Goal: Transaction & Acquisition: Purchase product/service

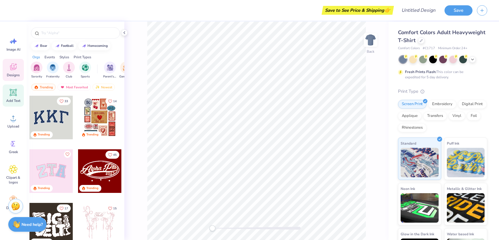
click at [15, 96] on icon at bounding box center [13, 92] width 7 height 7
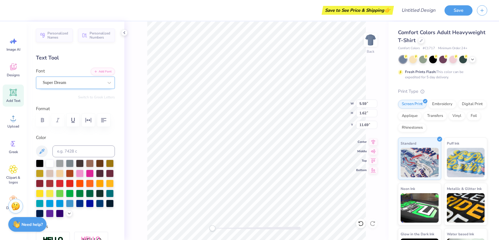
click at [61, 83] on div "Super Dream" at bounding box center [73, 82] width 62 height 9
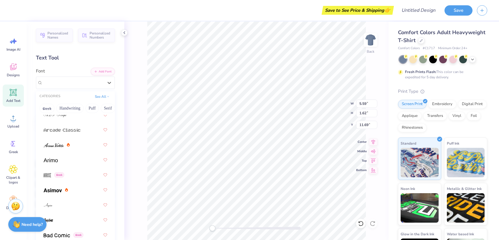
scroll to position [243, 0]
click at [64, 158] on div at bounding box center [76, 159] width 64 height 11
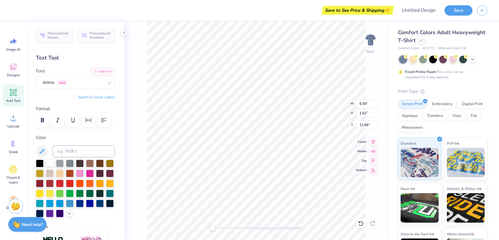
click at [51, 163] on div at bounding box center [50, 163] width 8 height 8
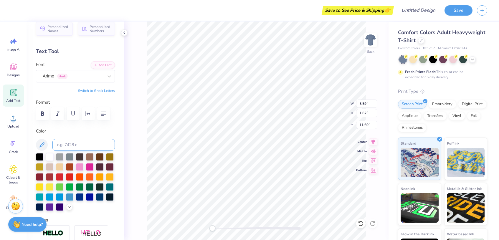
scroll to position [0, 0]
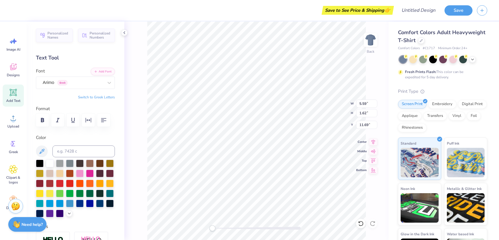
click at [72, 61] on div "Text Tool" at bounding box center [75, 58] width 79 height 8
click at [13, 96] on icon at bounding box center [13, 92] width 9 height 9
click at [101, 82] on div "Super Dream" at bounding box center [73, 82] width 62 height 9
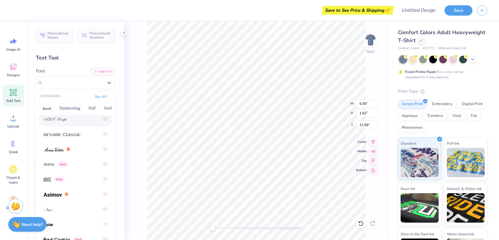
scroll to position [258, 0]
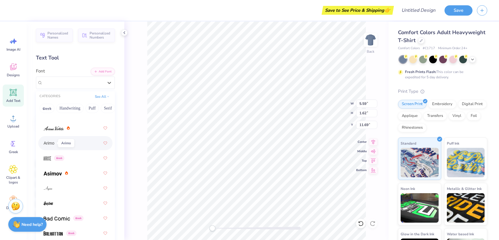
click at [50, 144] on span "Arimo" at bounding box center [49, 143] width 11 height 6
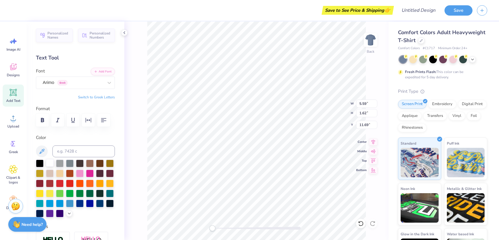
click at [48, 160] on div at bounding box center [50, 163] width 8 height 8
type textarea "T"
type textarea "Hard Refresh"
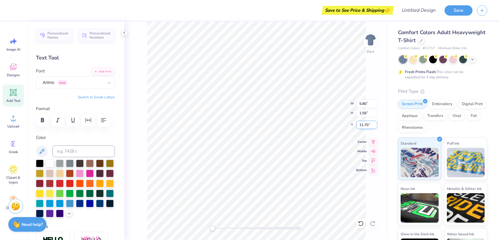
click at [372, 126] on input "11.69" at bounding box center [366, 125] width 21 height 8
click at [374, 123] on input "11.7" at bounding box center [366, 125] width 21 height 8
click at [374, 123] on input "11.71" at bounding box center [366, 125] width 21 height 8
click at [367, 123] on input "11.71" at bounding box center [366, 125] width 21 height 8
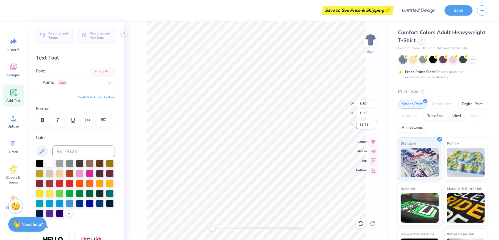
click at [367, 123] on input "11.71" at bounding box center [366, 125] width 21 height 8
type input "5"
click at [342, 101] on div "Back W 5.80 5.80 " H 1.59 1.59 " Y 5 5 " Center Middle Top Bottom" at bounding box center [256, 130] width 264 height 218
click at [359, 103] on input "13.41" at bounding box center [366, 103] width 21 height 8
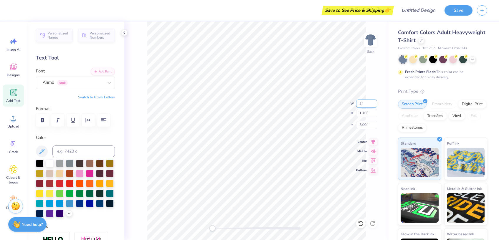
type input "4.00"
type input "0.51"
type input "5.60"
click at [359, 103] on input "4.00" at bounding box center [366, 103] width 21 height 8
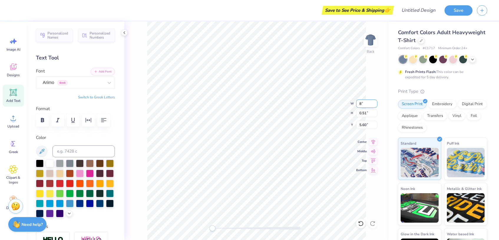
type input "8.00"
type input "1.01"
type input "5.34"
click at [359, 103] on input "8.00" at bounding box center [366, 103] width 21 height 8
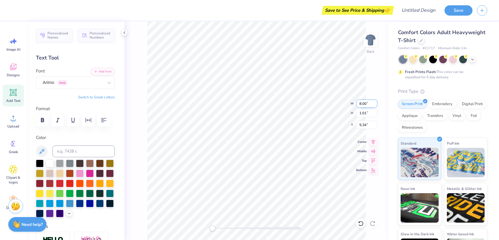
type input "0"
type input "9.00"
type input "1.14"
type input "5.28"
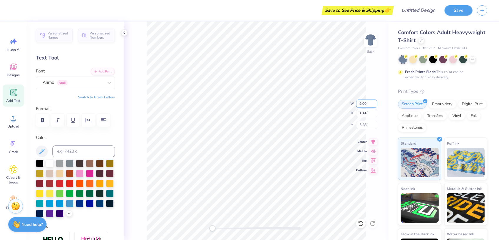
type textarea "Hard Refresh Easy CPR4"
click at [372, 142] on icon at bounding box center [373, 140] width 4 height 5
click at [372, 142] on icon at bounding box center [373, 140] width 8 height 7
click at [373, 151] on icon at bounding box center [373, 150] width 8 height 7
click at [370, 142] on icon at bounding box center [373, 140] width 8 height 7
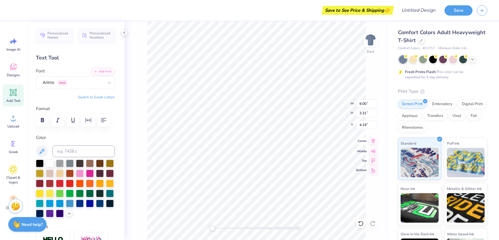
scroll to position [0, 1]
click at [107, 122] on icon "button" at bounding box center [103, 120] width 7 height 7
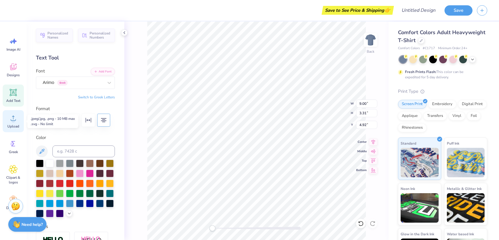
click at [10, 120] on icon at bounding box center [13, 118] width 9 height 9
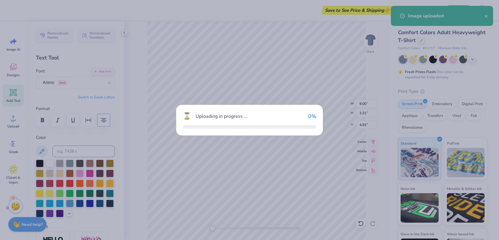
type input "14.17"
type input "2.12"
type input "11.44"
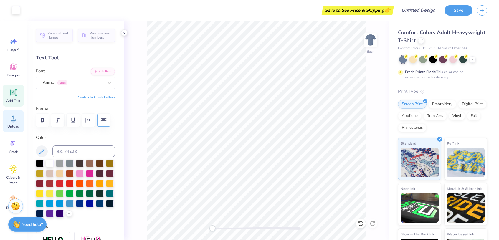
click at [13, 124] on span "Upload" at bounding box center [13, 126] width 12 height 5
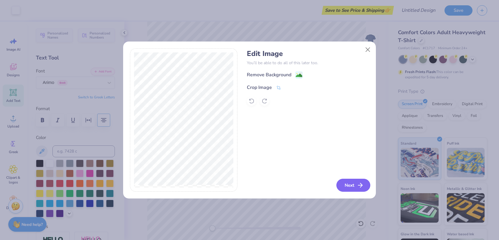
click at [354, 184] on button "Next" at bounding box center [353, 185] width 34 height 13
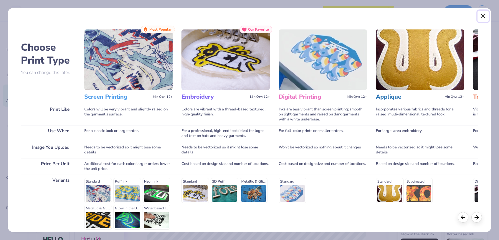
click at [481, 14] on button "Close" at bounding box center [482, 16] width 11 height 11
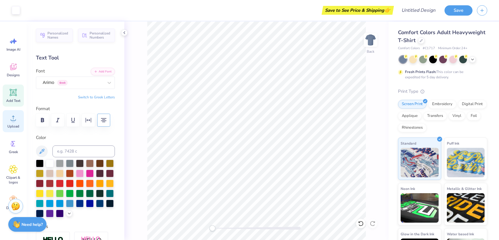
click at [13, 120] on circle at bounding box center [13, 120] width 4 height 4
type input "9.54"
type input "1.43"
click at [39, 193] on div at bounding box center [40, 193] width 8 height 8
type input "8.85"
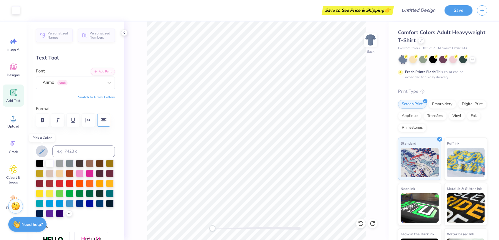
click at [44, 152] on icon at bounding box center [41, 151] width 7 height 7
click at [39, 190] on div at bounding box center [40, 193] width 8 height 8
click at [372, 40] on img at bounding box center [371, 40] width 24 height 24
click at [22, 95] on div "Add Text" at bounding box center [13, 95] width 21 height 22
type input "5.69"
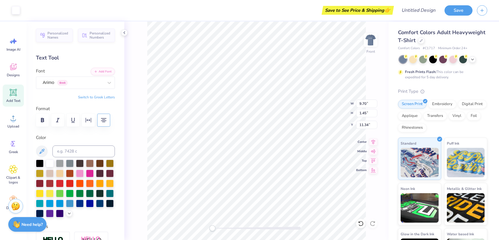
type input "1.65"
type input "12.93"
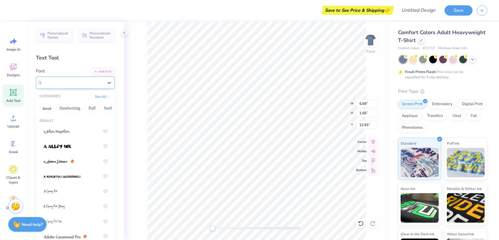
click at [70, 81] on div "Super Dream" at bounding box center [73, 82] width 62 height 9
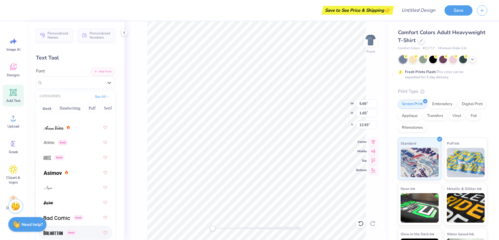
scroll to position [252, 0]
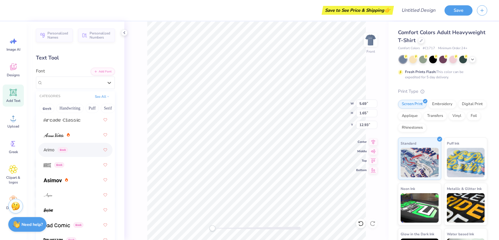
click at [48, 148] on span "Arimo" at bounding box center [49, 150] width 11 height 6
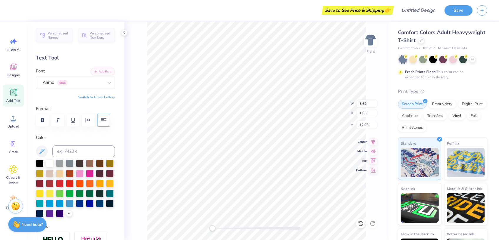
type textarea "T"
type textarea "m"
type textarea "Making hard things easy since 205"
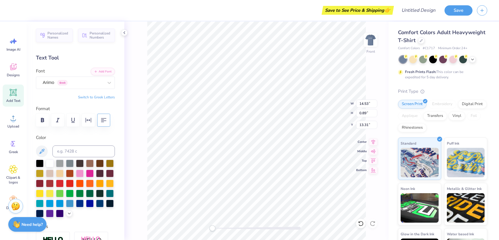
type textarea "Making hard things easy since 205"
type input "7.96"
type input "2.03"
type input "8.93"
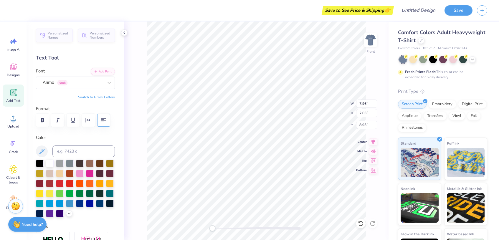
type textarea "Making hard things easy since [DATE]"
click at [104, 120] on icon "button" at bounding box center [103, 120] width 7 height 7
click at [373, 42] on img at bounding box center [371, 40] width 24 height 24
click at [371, 42] on img at bounding box center [371, 40] width 24 height 24
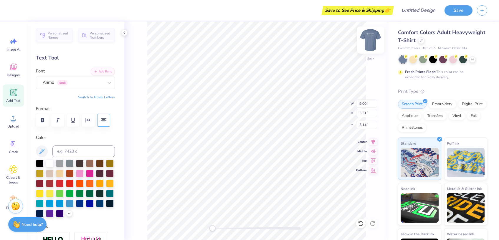
type input "9.15"
type input "3.36"
type input "7.56"
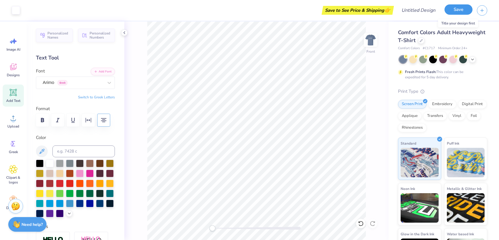
click at [458, 12] on button "Save" at bounding box center [458, 9] width 28 height 10
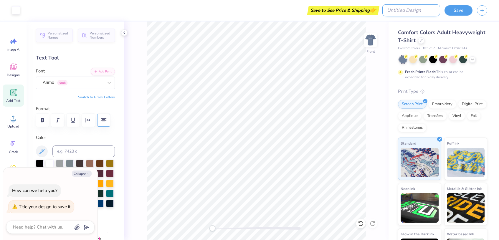
type textarea "x"
click at [417, 14] on input "Design Title" at bounding box center [411, 10] width 58 height 12
type input "C"
type textarea "x"
type input "CP"
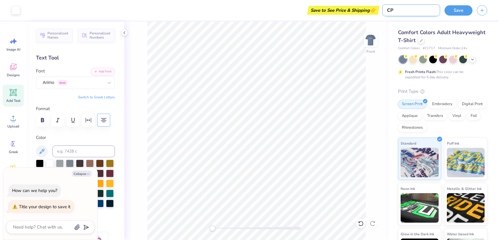
type textarea "x"
type input "CPR"
type textarea "x"
type input "CPR4"
type textarea "x"
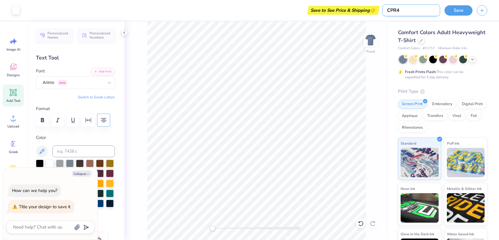
type input "CCPR4"
type textarea "x"
type input "CSCPR4"
type textarea "x"
type input "CS CPR4"
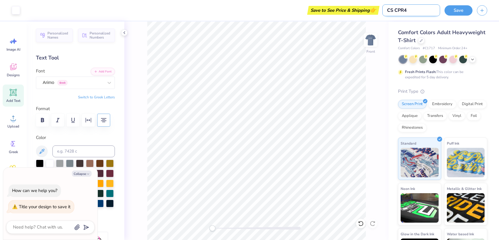
type textarea "x"
type input "CS CPR4"
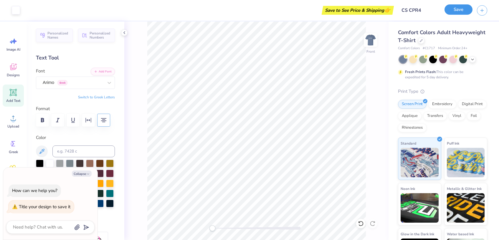
click at [456, 8] on button "Save" at bounding box center [458, 9] width 28 height 10
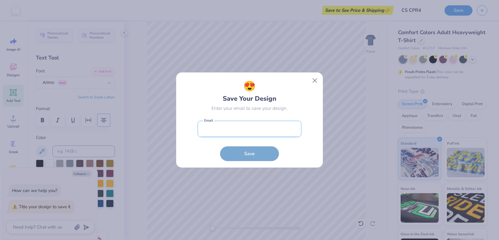
click at [240, 125] on input "email" at bounding box center [250, 129] width 104 height 16
type input "[EMAIL_ADDRESS][DOMAIN_NAME]"
click at [220, 146] on button "Save" at bounding box center [249, 153] width 59 height 15
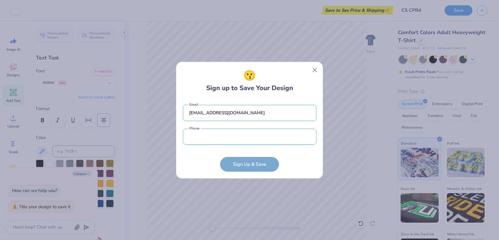
click at [198, 136] on input "tel" at bounding box center [249, 137] width 133 height 16
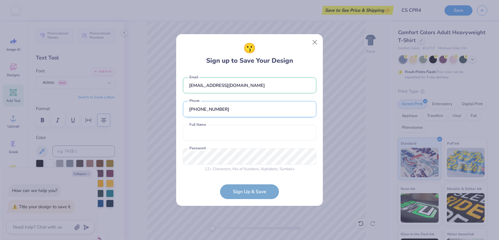
type input "[PHONE_NUMBER]"
click at [208, 132] on input "text" at bounding box center [249, 133] width 133 height 16
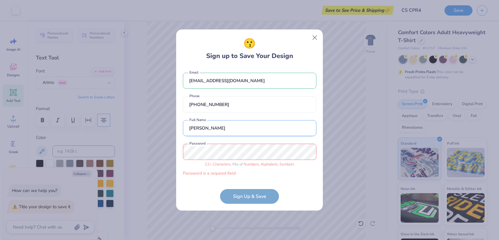
type input "[PERSON_NAME]"
click at [306, 240] on com-1password-button at bounding box center [249, 240] width 499 height 0
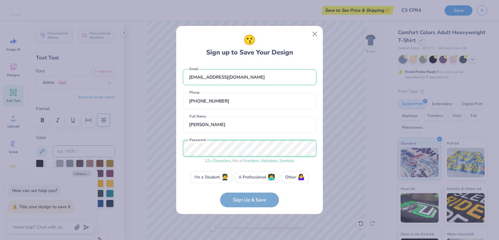
scroll to position [6, 0]
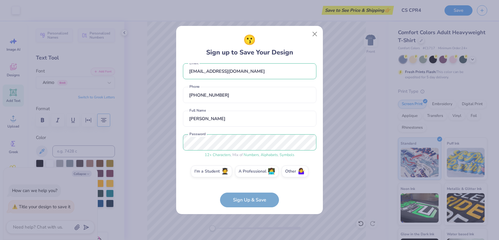
click at [247, 200] on form "[EMAIL_ADDRESS][DOMAIN_NAME] Email [PHONE_NUMBER] Phone [PERSON_NAME] Full Name…" at bounding box center [249, 135] width 133 height 144
click at [260, 175] on label "A Professional 👩‍💻" at bounding box center [257, 171] width 44 height 12
click at [251, 177] on input "A Professional 👩‍💻" at bounding box center [250, 179] width 4 height 4
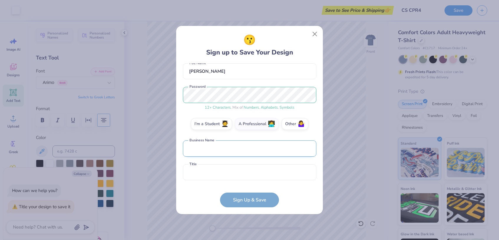
click at [220, 147] on input "text" at bounding box center [249, 148] width 133 height 16
type input "ContractSafe LLC"
click at [219, 175] on input "text" at bounding box center [249, 172] width 133 height 16
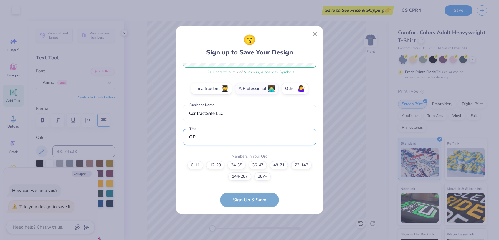
type input "O"
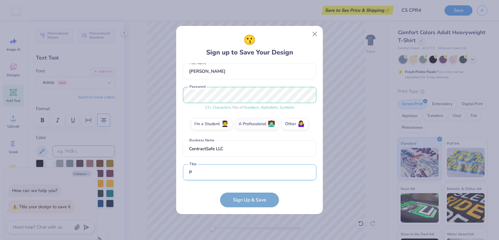
scroll to position [89, 0]
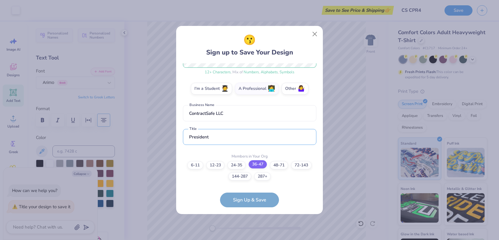
type input "President"
click at [261, 162] on label "36-47" at bounding box center [257, 164] width 18 height 8
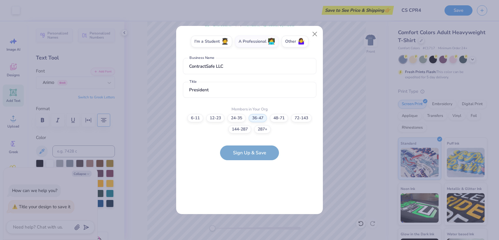
scroll to position [0, 0]
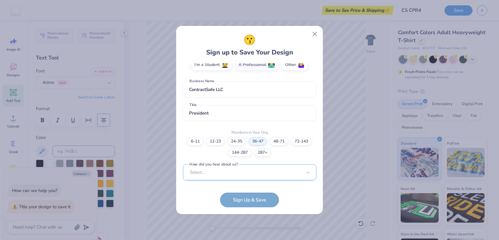
click at [244, 173] on div "Select..." at bounding box center [249, 172] width 133 height 16
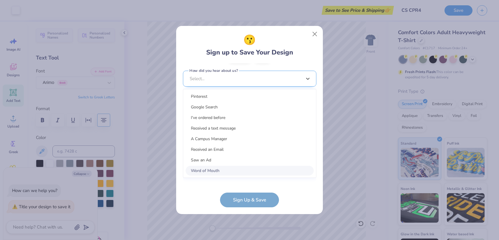
scroll to position [201, 0]
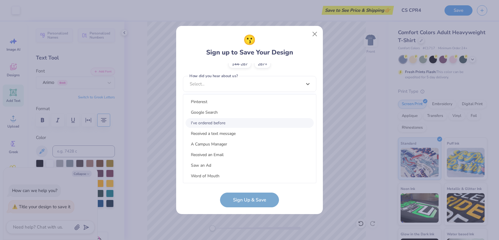
click at [236, 123] on div "I've ordered before" at bounding box center [249, 123] width 128 height 10
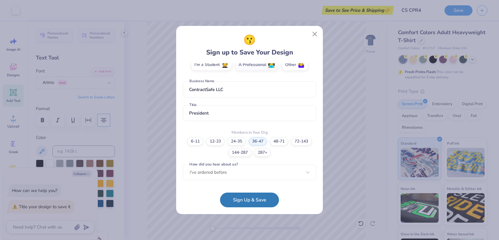
click at [246, 199] on button "Sign Up & Save" at bounding box center [249, 200] width 59 height 15
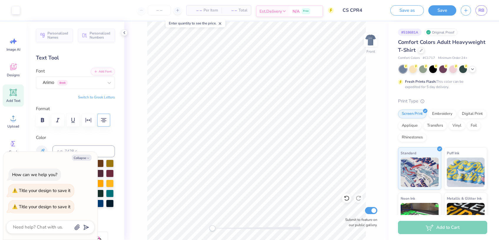
type textarea "x"
click at [282, 11] on icon at bounding box center [284, 11] width 5 height 5
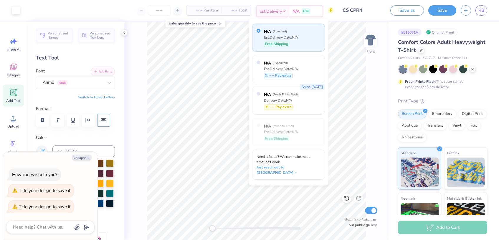
click at [282, 11] on icon at bounding box center [284, 11] width 5 height 5
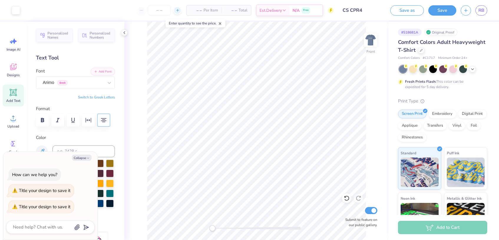
click at [175, 11] on icon at bounding box center [177, 10] width 4 height 4
type input "12"
type textarea "x"
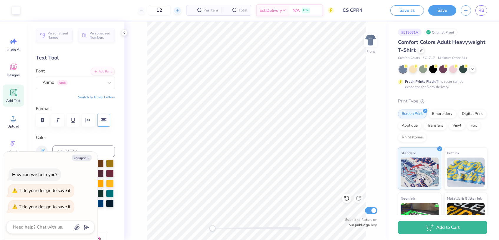
click at [175, 11] on icon at bounding box center [177, 10] width 4 height 4
type input "13"
click at [175, 11] on div "13 Per Item Total Est. Delivery N/A Free" at bounding box center [178, 10] width 309 height 21
type textarea "x"
click at [175, 11] on div "$36.23 Per Item" at bounding box center [185, 10] width 36 height 10
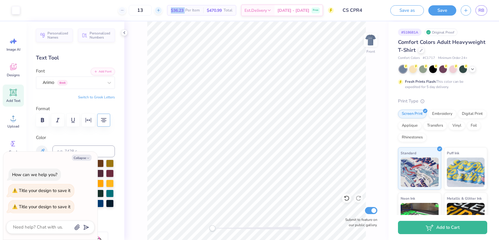
click at [175, 11] on div "$36.23 Per Item" at bounding box center [185, 10] width 36 height 10
click at [162, 11] on div at bounding box center [158, 10] width 8 height 8
type input "15"
type textarea "x"
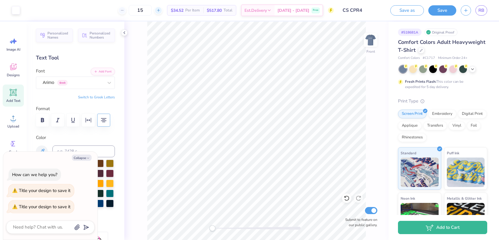
click at [162, 11] on div at bounding box center [158, 10] width 8 height 8
type input "16"
type textarea "x"
click at [160, 11] on icon at bounding box center [158, 10] width 4 height 4
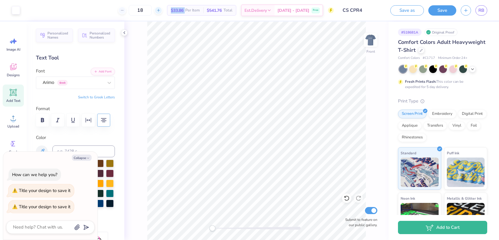
click at [160, 11] on icon at bounding box center [158, 10] width 4 height 4
type input "20"
type textarea "x"
click at [160, 11] on icon at bounding box center [158, 10] width 4 height 4
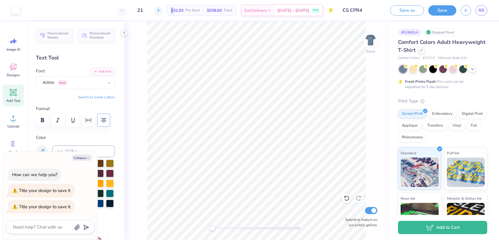
click at [160, 11] on icon at bounding box center [158, 10] width 4 height 4
type input "25"
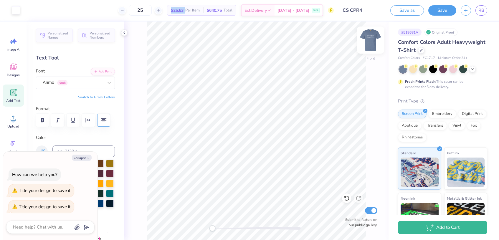
click at [369, 42] on img at bounding box center [371, 40] width 24 height 24
click at [368, 37] on img at bounding box center [371, 40] width 24 height 24
click at [369, 40] on img at bounding box center [371, 40] width 24 height 24
click at [368, 41] on img at bounding box center [371, 40] width 24 height 24
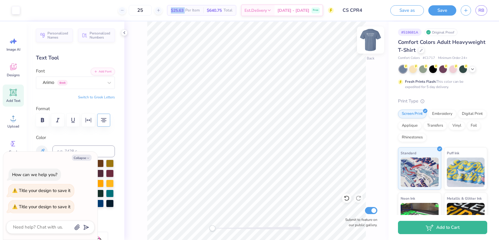
click at [368, 41] on img at bounding box center [371, 40] width 24 height 24
click at [371, 41] on img at bounding box center [371, 40] width 24 height 24
click at [369, 39] on img at bounding box center [371, 40] width 24 height 24
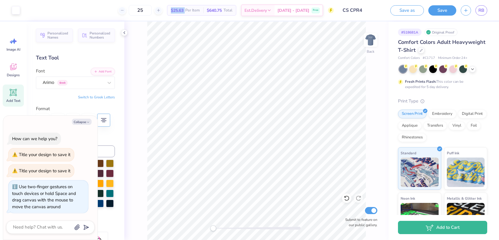
click at [213, 228] on div "Accessibility label" at bounding box center [213, 228] width 6 height 6
type textarea "x"
